Goal: Go to known website: Access a specific website the user already knows

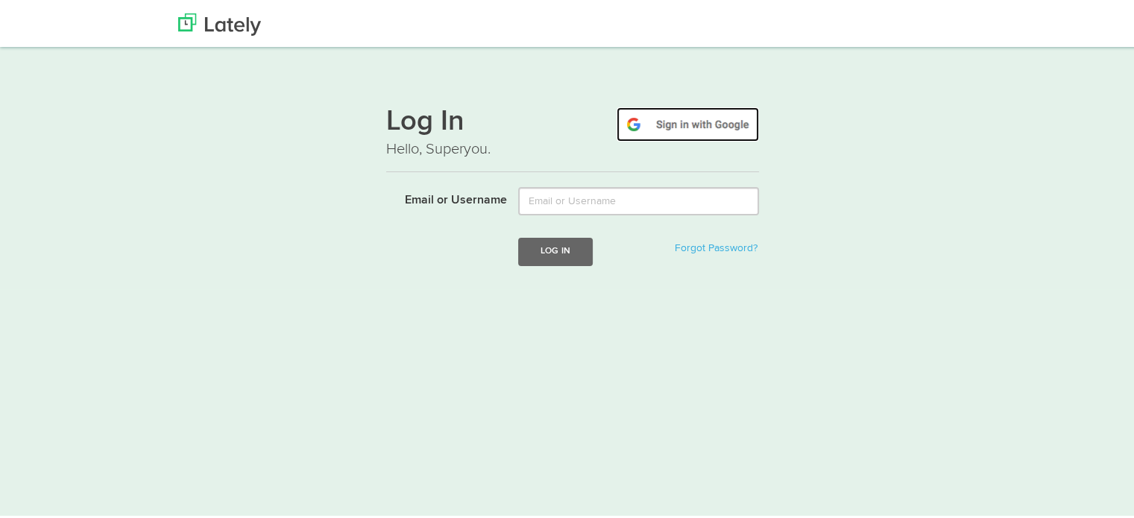
click at [684, 113] on img at bounding box center [687, 122] width 142 height 34
click at [671, 127] on img at bounding box center [687, 122] width 142 height 34
click at [721, 113] on img at bounding box center [687, 122] width 142 height 34
